Goal: Task Accomplishment & Management: Manage account settings

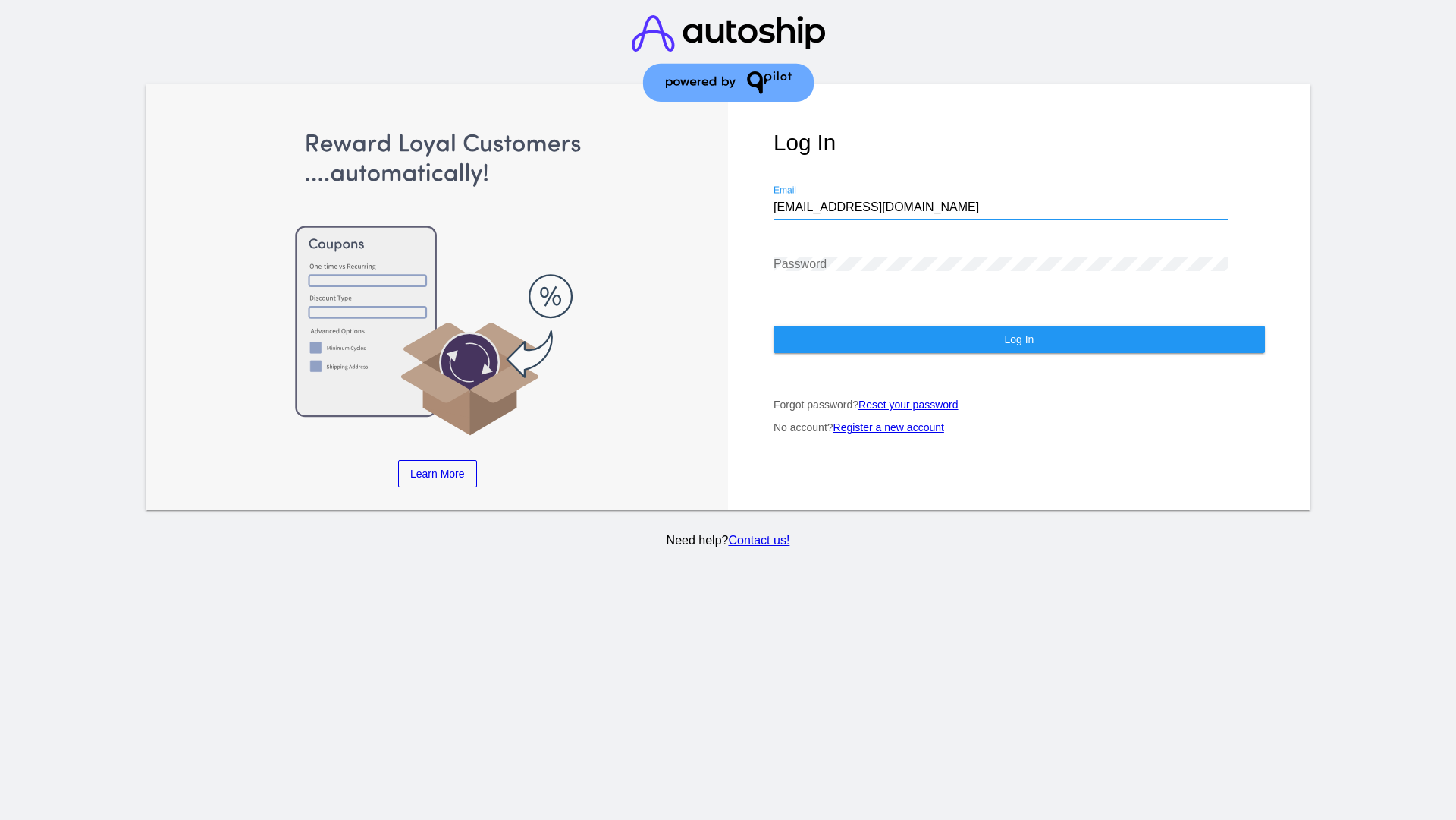
type input "jr@patternsinthecloud.com"
click at [1018, 340] on span "Log In" at bounding box center [1018, 339] width 30 height 13
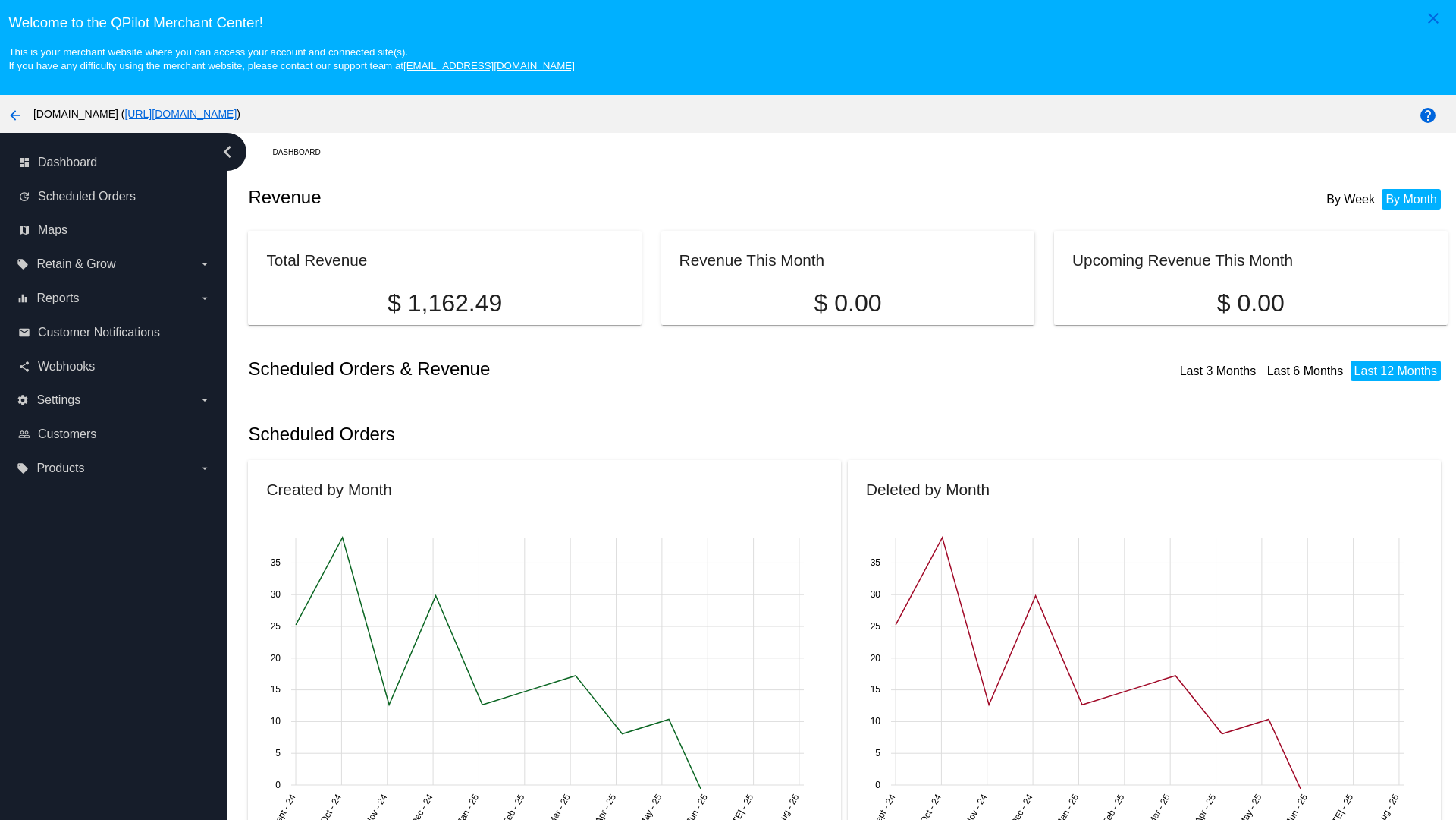
click at [114, 468] on label "local_offer Products arrow_drop_down" at bounding box center [113, 468] width 194 height 24
click at [0, 0] on input "local_offer Products arrow_drop_down" at bounding box center [0, 0] width 0 height 0
click at [69, 499] on span "Products" at bounding box center [69, 499] width 45 height 13
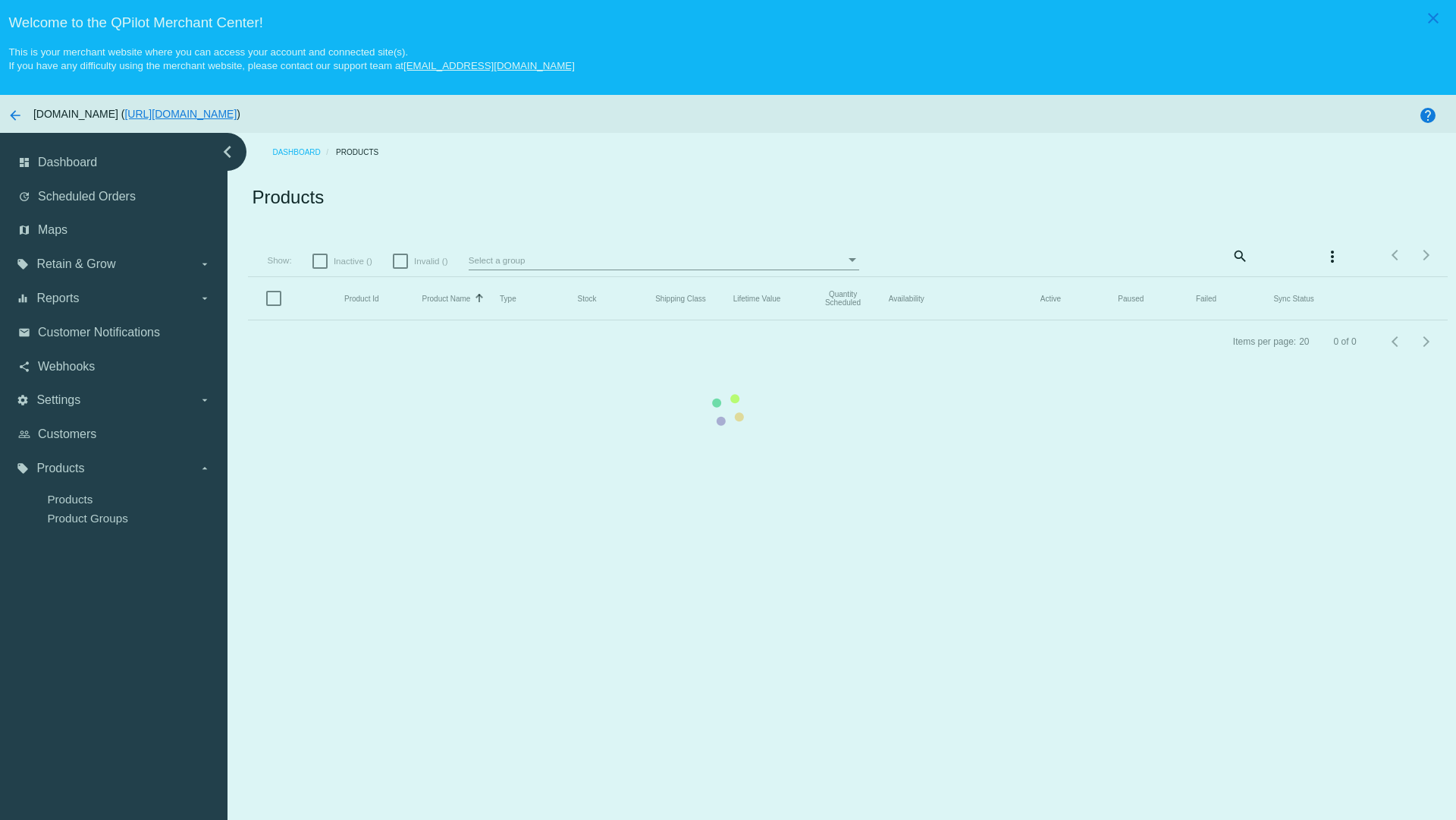
click at [344, 260] on span "Inactive ()" at bounding box center [353, 260] width 39 height 18
click at [320, 268] on input "Inactive ()" at bounding box center [319, 268] width 1 height 1
checkbox input "true"
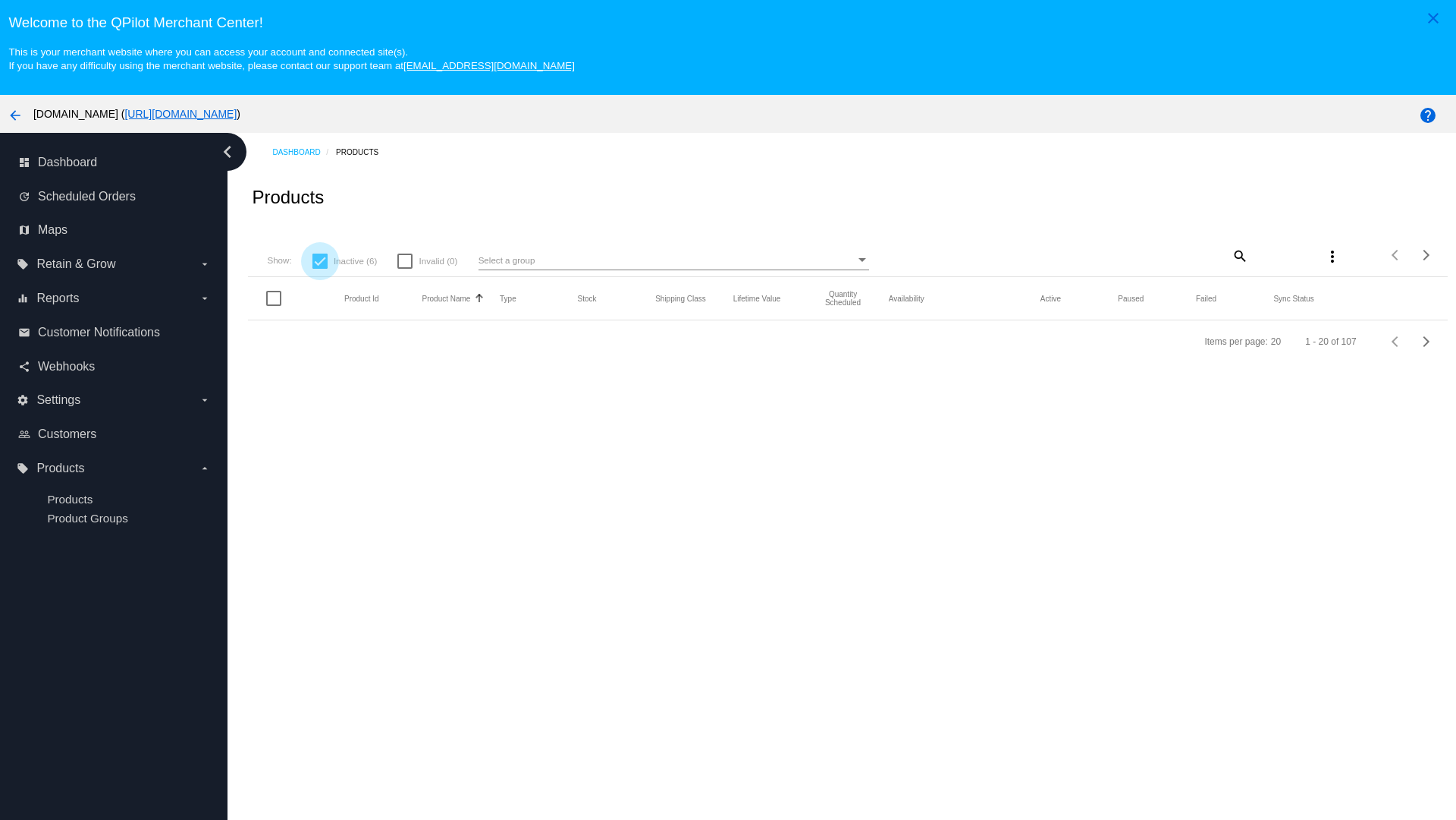
click at [1239, 255] on mat-icon "search" at bounding box center [1239, 255] width 18 height 23
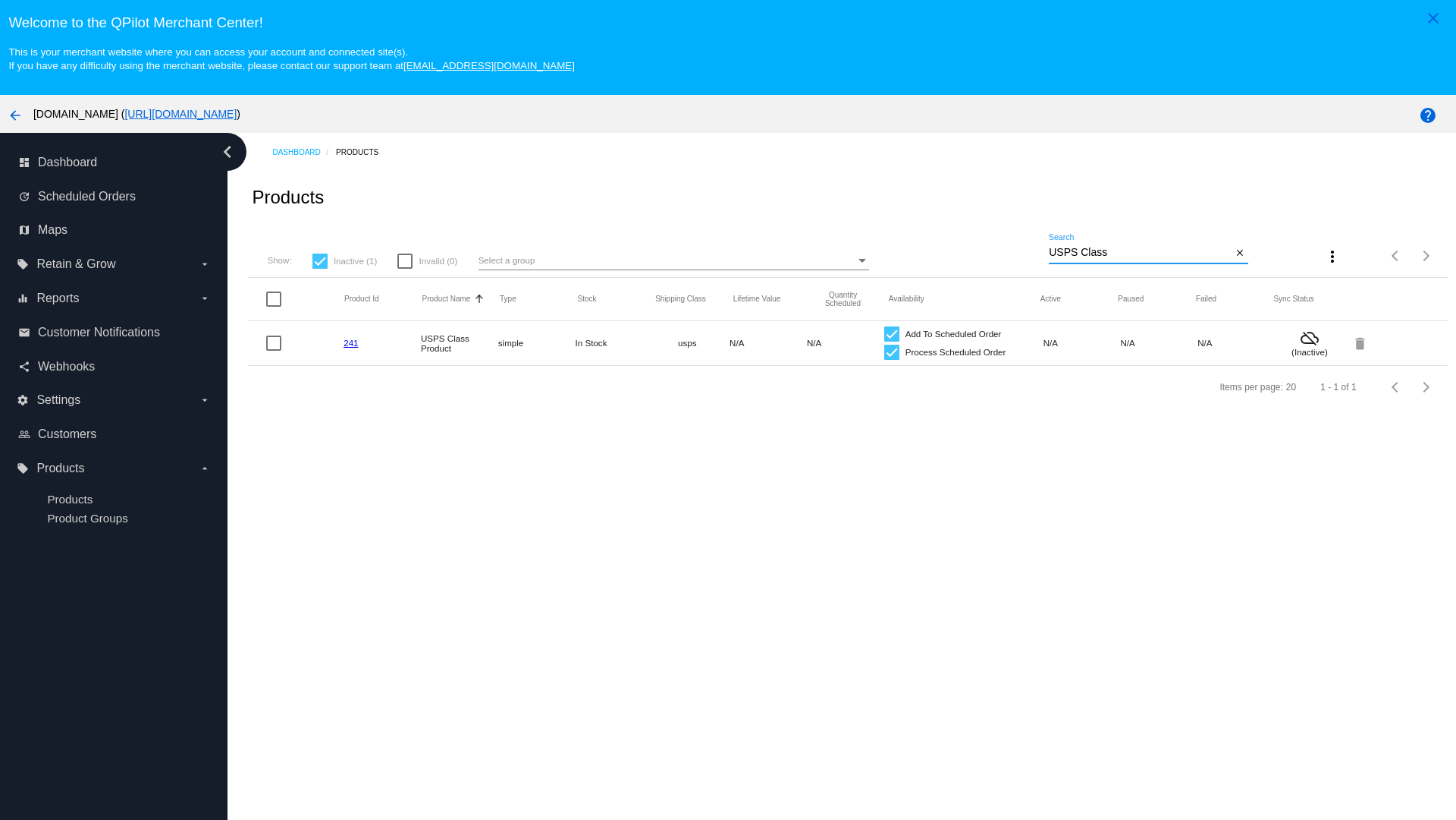
type input "Variable Enable"
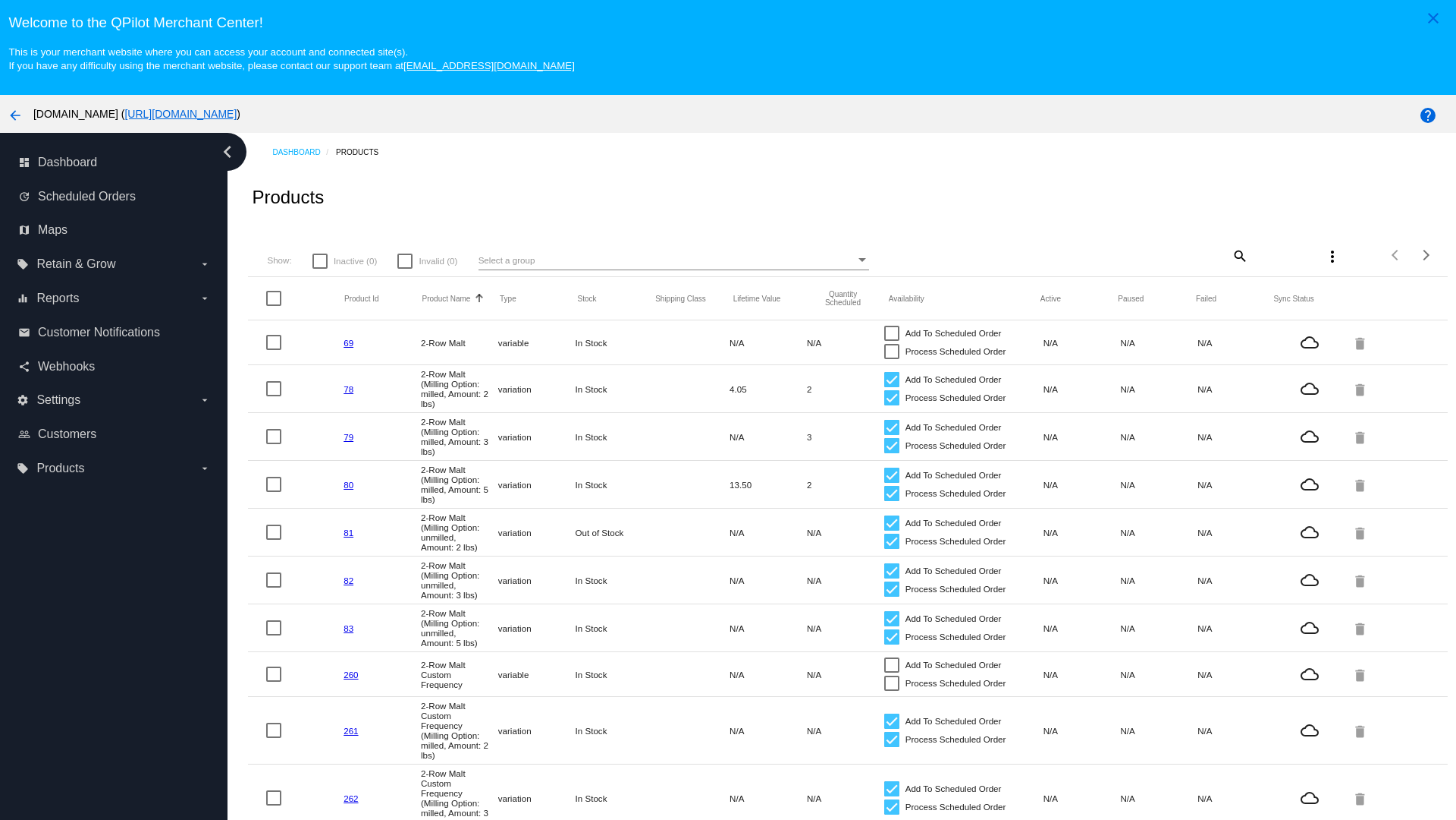
click at [1239, 255] on mat-icon "search" at bounding box center [1239, 255] width 18 height 23
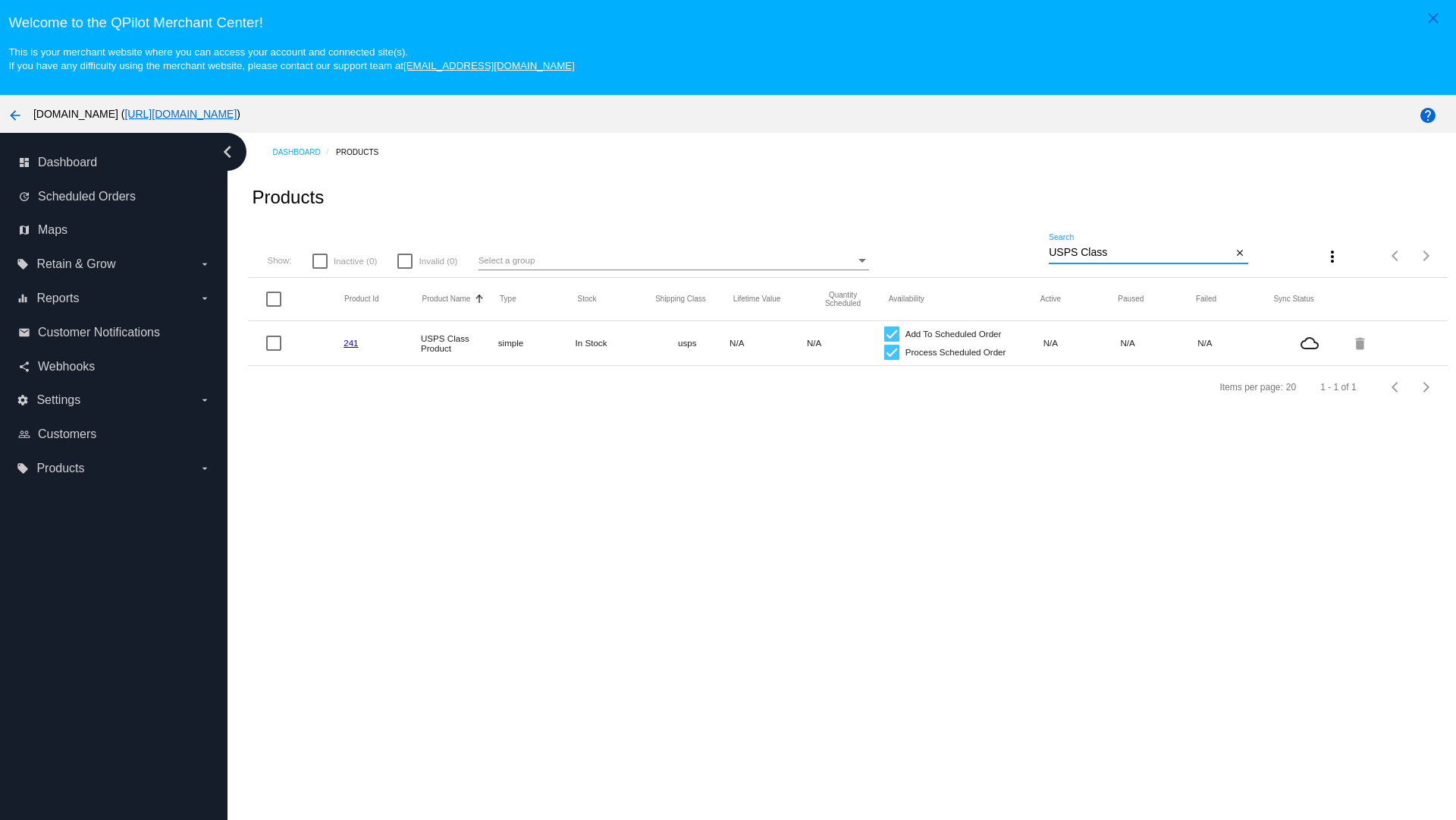
type input "Variable Enable"
